Goal: Book appointment/travel/reservation

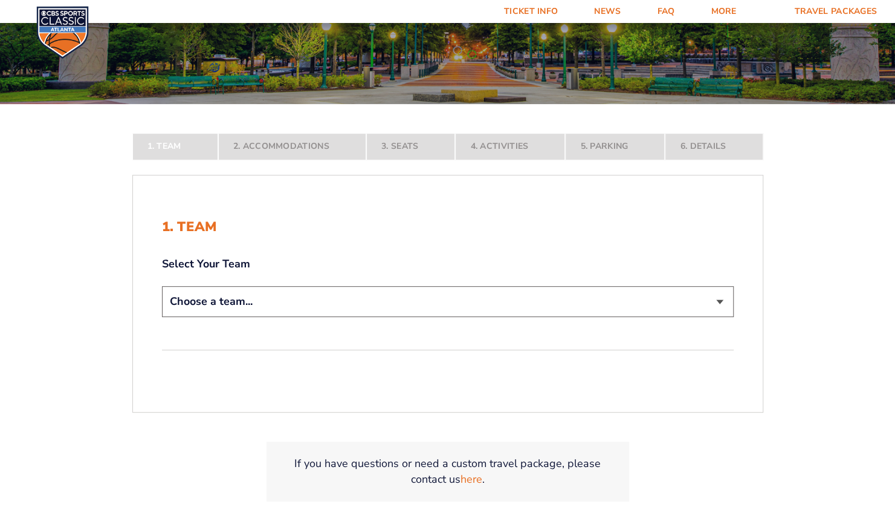
scroll to position [242, 0]
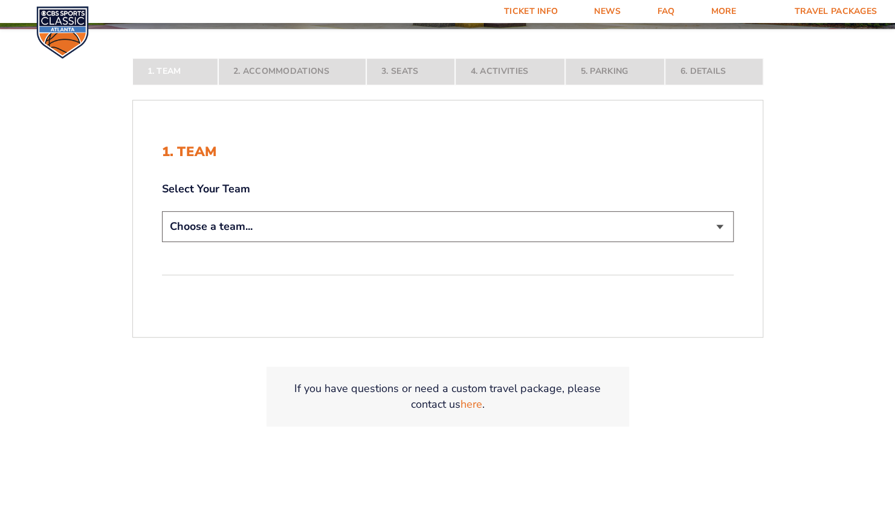
click at [211, 230] on select "Choose a team... [US_STATE] Wildcats [US_STATE] State Buckeyes [US_STATE] Tar H…" at bounding box center [448, 226] width 572 height 31
select select "12956"
click at [162, 242] on select "Choose a team... [US_STATE] Wildcats [US_STATE] State Buckeyes [US_STATE] Tar H…" at bounding box center [448, 226] width 572 height 31
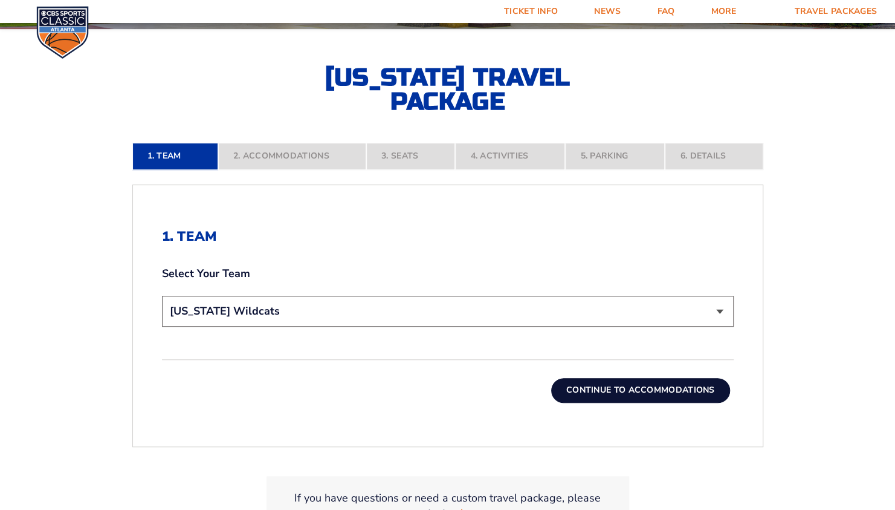
click at [635, 397] on button "Continue To Accommodations" at bounding box center [640, 390] width 179 height 24
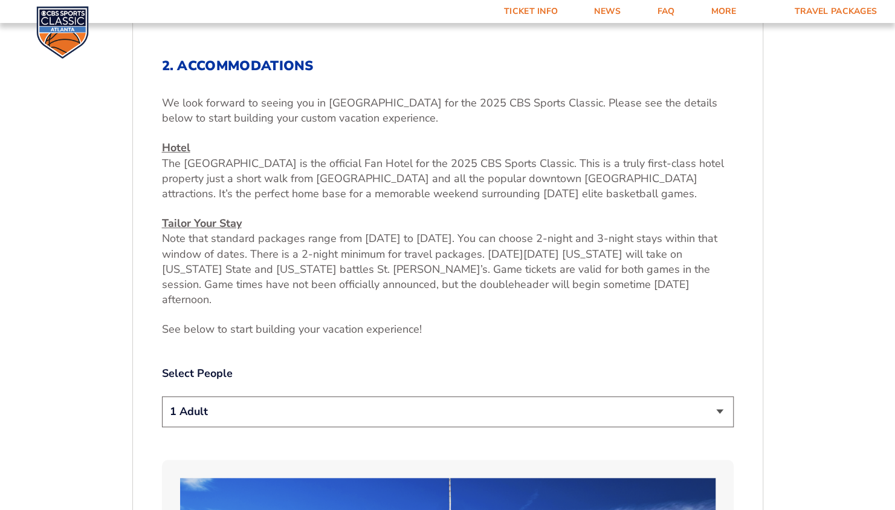
scroll to position [422, 0]
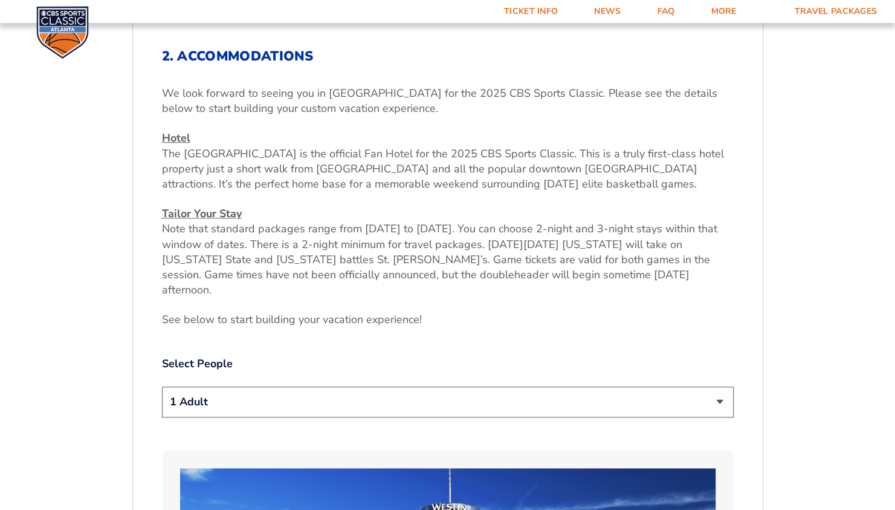
click at [246, 394] on select "1 Adult 2 Adults 3 Adults 4 Adults 2 Adults + 1 Child 2 Adults + 2 Children 2 A…" at bounding box center [448, 401] width 572 height 31
select select "2 Adults"
click at [162, 386] on select "1 Adult 2 Adults 3 Adults 4 Adults 2 Adults + 1 Child 2 Adults + 2 Children 2 A…" at bounding box center [448, 401] width 572 height 31
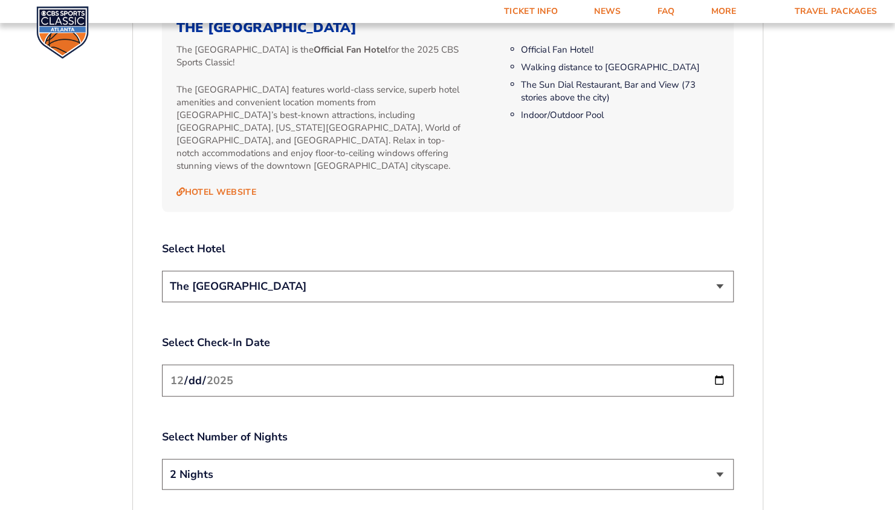
scroll to position [1329, 0]
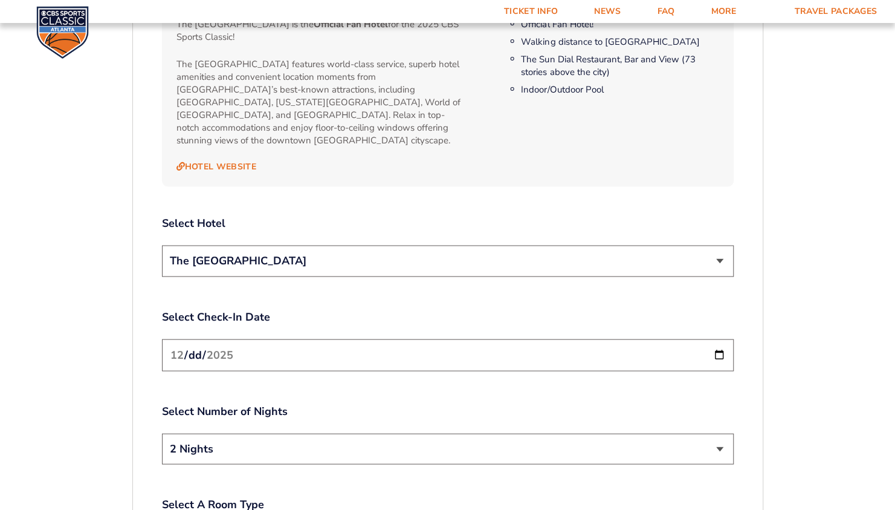
click at [265, 245] on select "The [GEOGRAPHIC_DATA]" at bounding box center [448, 260] width 572 height 31
click at [270, 245] on select "The [GEOGRAPHIC_DATA]" at bounding box center [448, 260] width 572 height 31
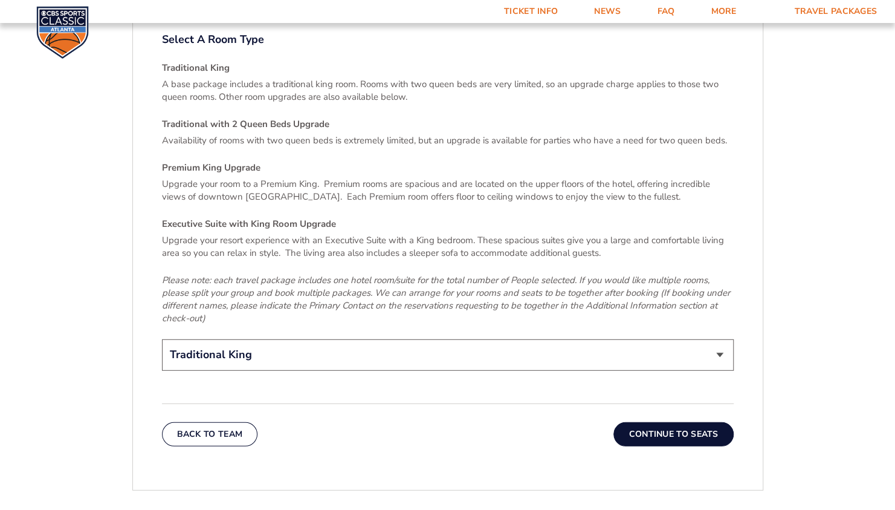
scroll to position [1794, 0]
click at [687, 421] on button "Continue To Seats" at bounding box center [674, 433] width 120 height 24
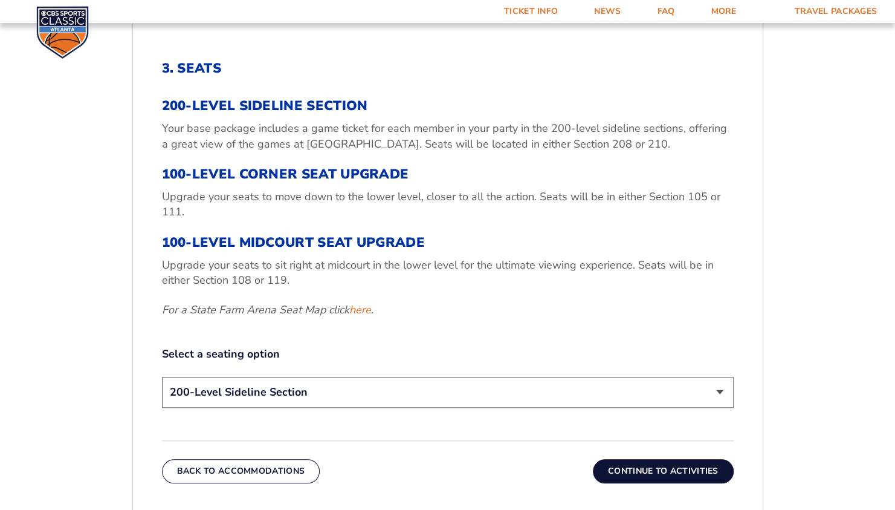
scroll to position [482, 0]
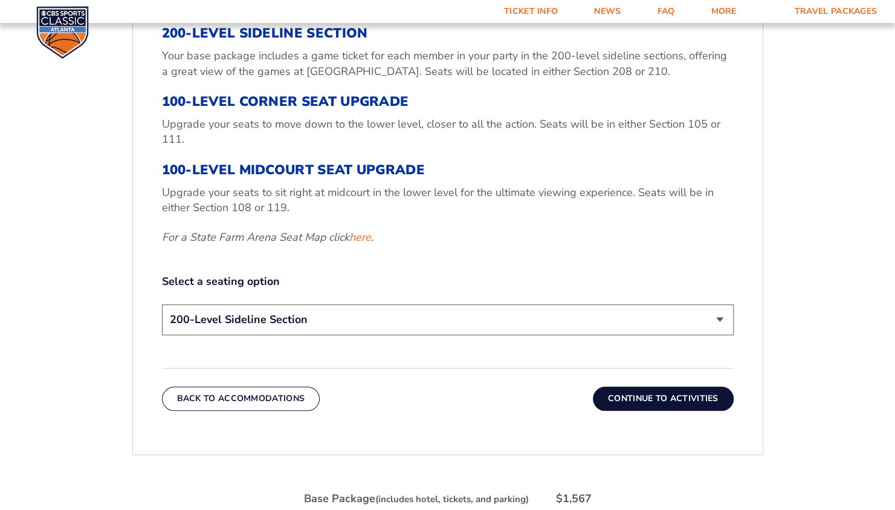
click at [278, 318] on select "200-Level Sideline Section 100-Level Corner Seat Upgrade (+$120 per person) 100…" at bounding box center [448, 319] width 572 height 31
select select "100-Level Corner Seat Upgrade"
click at [162, 304] on select "200-Level Sideline Section 100-Level Corner Seat Upgrade (+$120 per person) 100…" at bounding box center [448, 319] width 572 height 31
click at [676, 398] on button "Continue To Activities" at bounding box center [663, 398] width 141 height 24
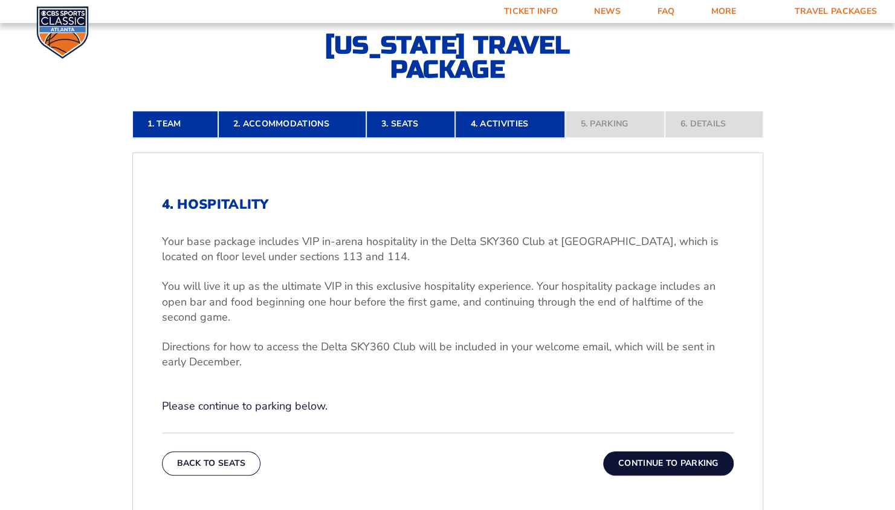
scroll to position [301, 0]
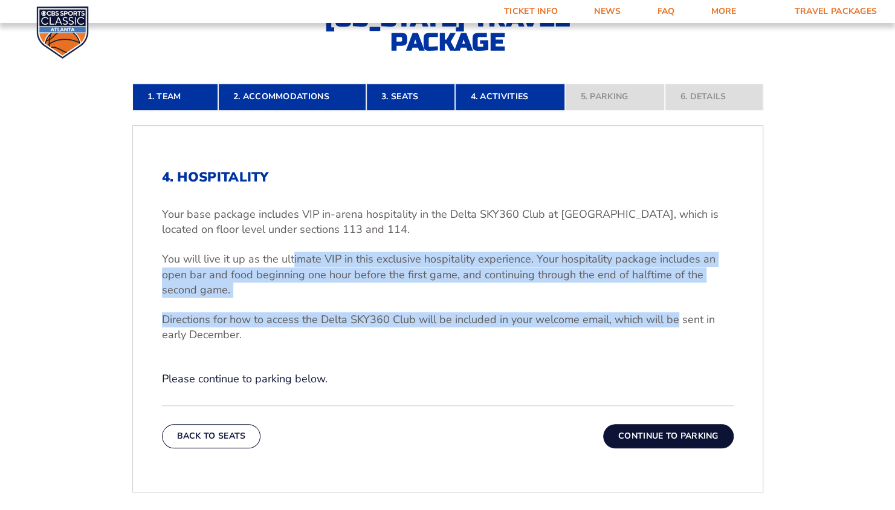
drag, startPoint x: 296, startPoint y: 260, endPoint x: 676, endPoint y: 324, distance: 385.6
click at [676, 324] on div "Your base package includes VIP in-arena hospitality in the Delta SKY360 Club at…" at bounding box center [448, 274] width 572 height 135
click at [667, 433] on button "Continue To Parking" at bounding box center [668, 436] width 131 height 24
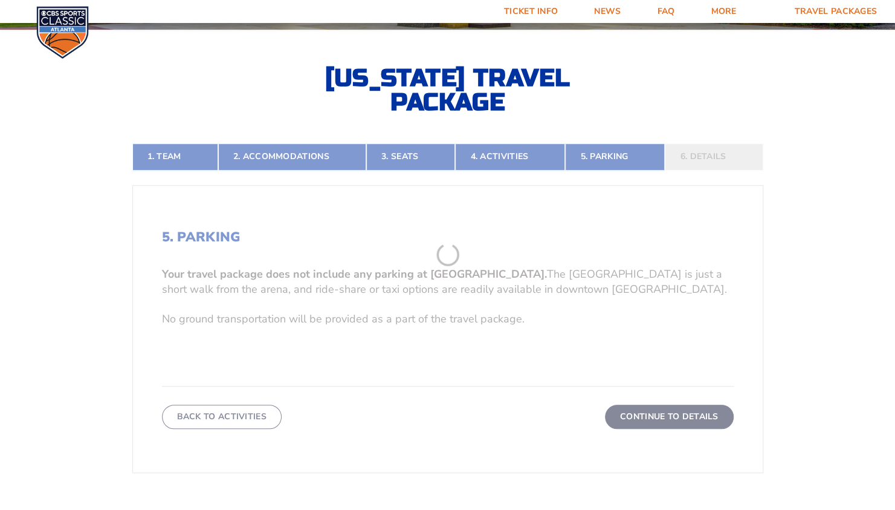
scroll to position [241, 0]
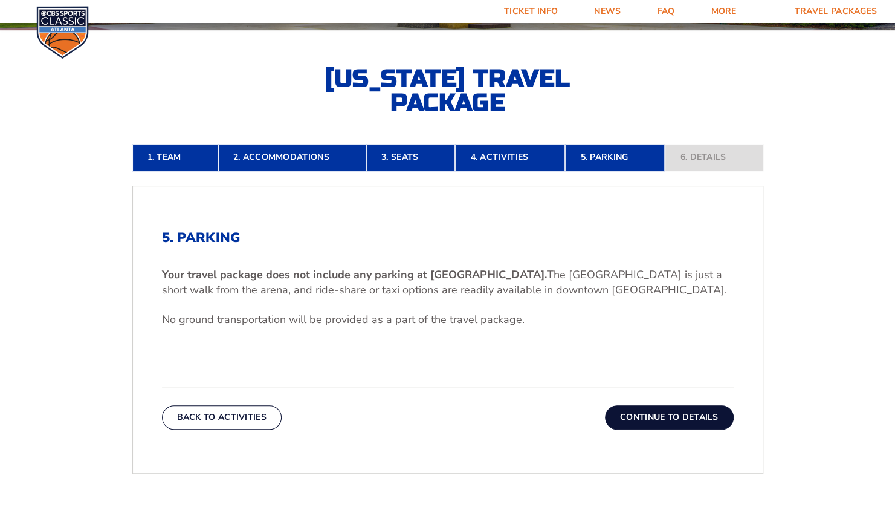
click at [689, 413] on button "Continue To Details" at bounding box center [669, 417] width 129 height 24
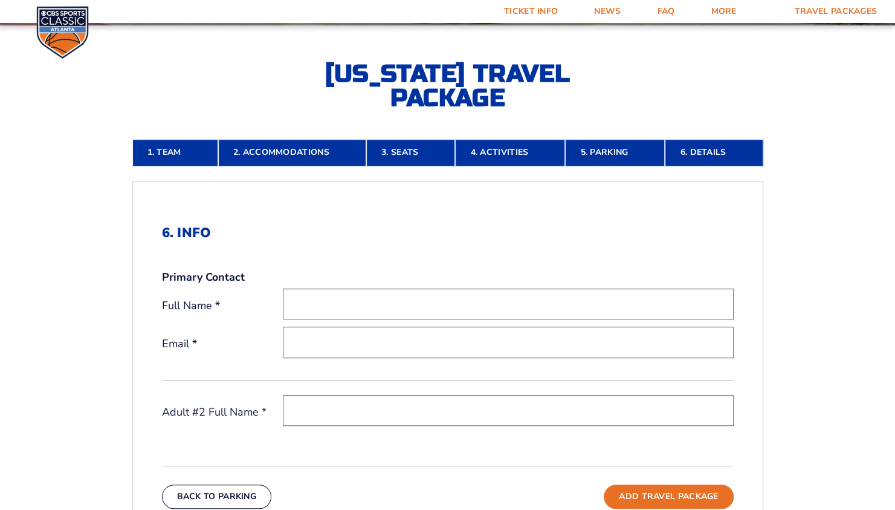
scroll to position [180, 0]
